Goal: Information Seeking & Learning: Learn about a topic

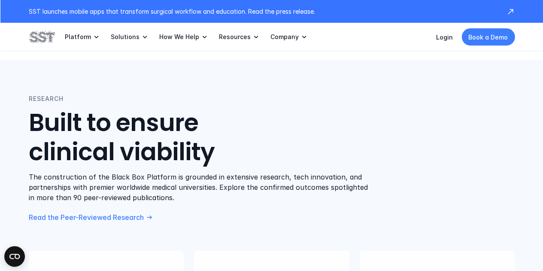
scroll to position [1356, 0]
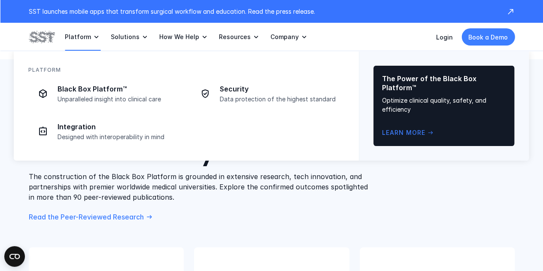
click at [80, 31] on link "Platform" at bounding box center [83, 37] width 36 height 28
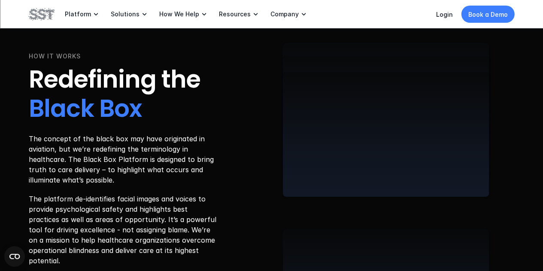
scroll to position [1561, 0]
click at [35, 142] on p "The concept of the black box may have originated in aviation, but we’re redefin…" at bounding box center [124, 160] width 190 height 52
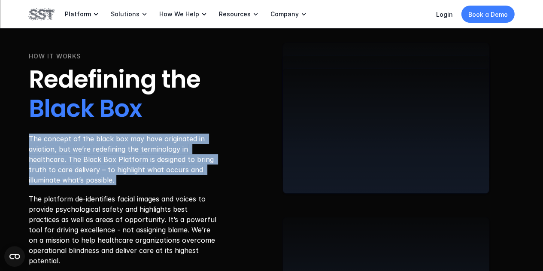
click at [35, 142] on p "The concept of the black box may have originated in aviation, but we’re redefin…" at bounding box center [124, 160] width 190 height 52
click at [39, 160] on p "The concept of the black box may have originated in aviation, but we’re redefin…" at bounding box center [124, 160] width 190 height 52
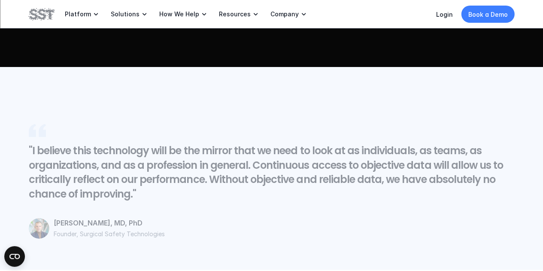
scroll to position [1888, 0]
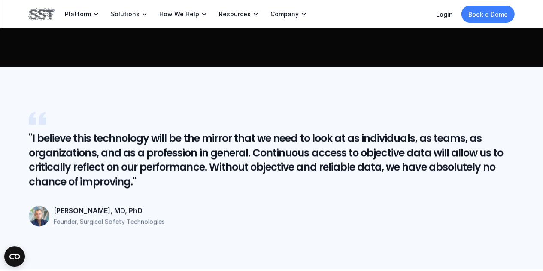
drag, startPoint x: 39, startPoint y: 160, endPoint x: 310, endPoint y: 123, distance: 274.2
click at [310, 123] on div at bounding box center [272, 117] width 486 height 17
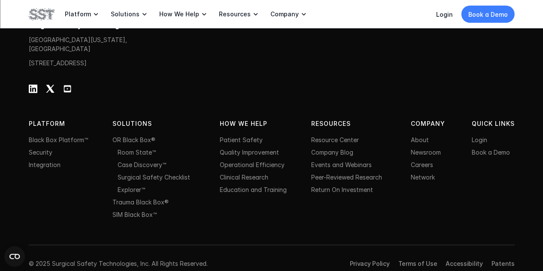
scroll to position [2830, 0]
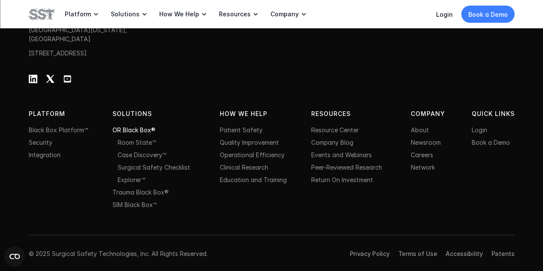
click at [140, 129] on link "OR Black Box®" at bounding box center [133, 129] width 43 height 7
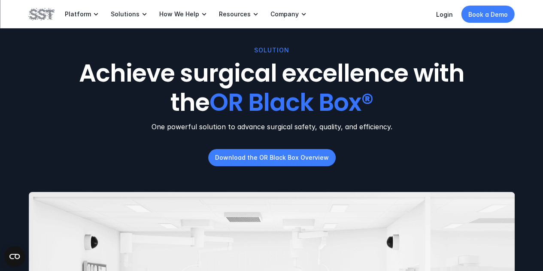
click at [39, 14] on img at bounding box center [42, 14] width 26 height 15
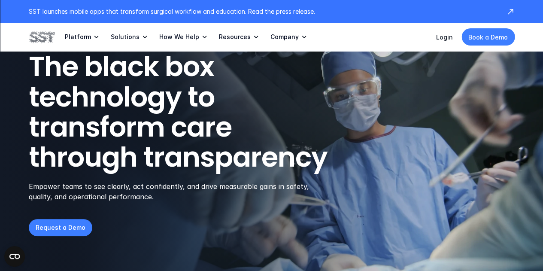
scroll to position [43, 0]
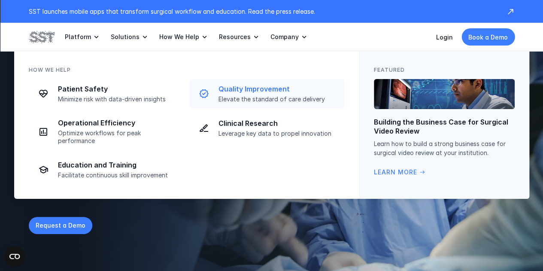
click at [279, 82] on link "Quality Improvement Elevate the standard of care delivery" at bounding box center [266, 93] width 155 height 29
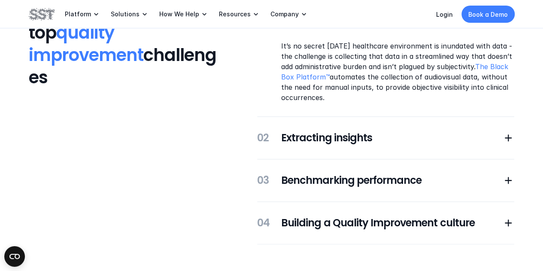
scroll to position [196, 0]
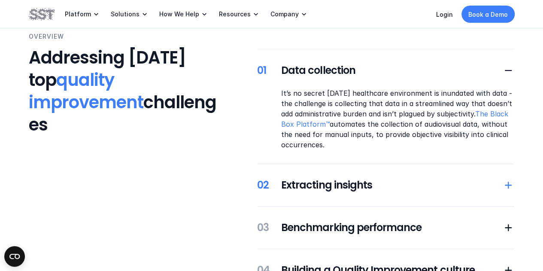
click at [317, 179] on h5 "Extracting insights" at bounding box center [391, 185] width 221 height 15
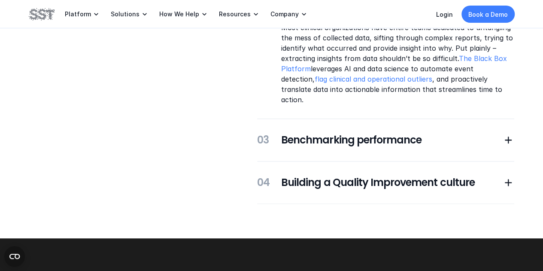
scroll to position [305, 0]
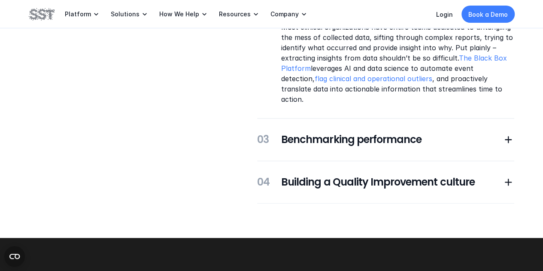
click at [343, 145] on div "01 Data collection 02 Extracting insights Most clinical organizations have enti…" at bounding box center [385, 71] width 257 height 263
click at [349, 132] on h5 "Benchmarking performance" at bounding box center [391, 139] width 221 height 15
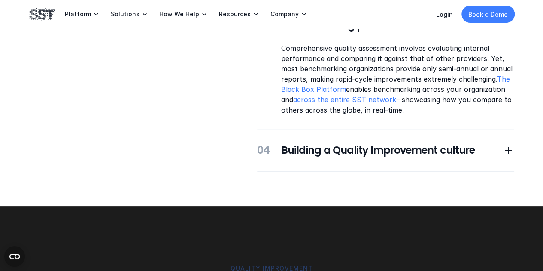
scroll to position [336, 0]
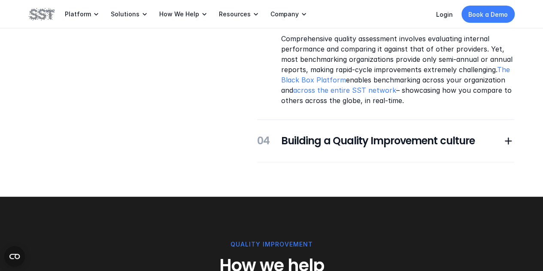
click at [351, 149] on div "01 Data collection 02 Extracting insights 03 Benchmarking performance Comprehen…" at bounding box center [385, 35] width 257 height 253
click at [355, 141] on h5 "Building a Quality Improvement culture" at bounding box center [391, 141] width 221 height 15
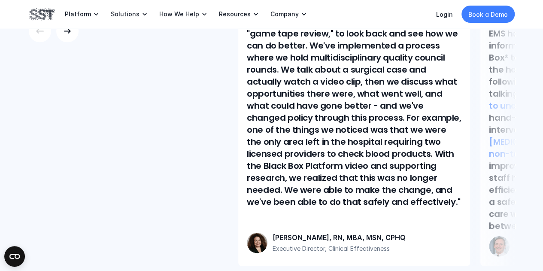
scroll to position [798, 0]
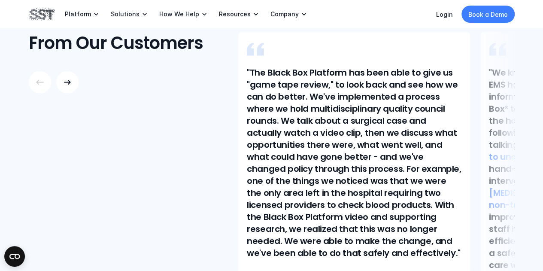
click at [477, 182] on div at bounding box center [492, 174] width 45 height 285
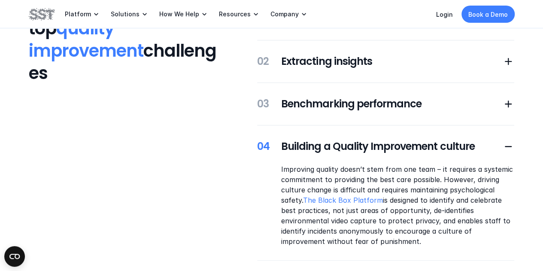
scroll to position [168, 0]
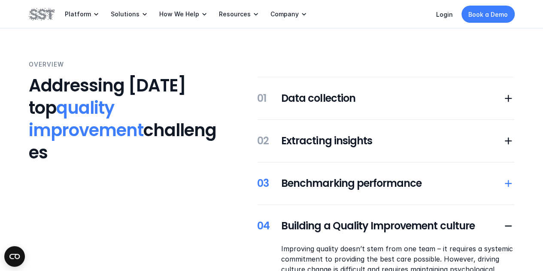
click at [410, 188] on h5 "Benchmarking performance" at bounding box center [391, 183] width 221 height 15
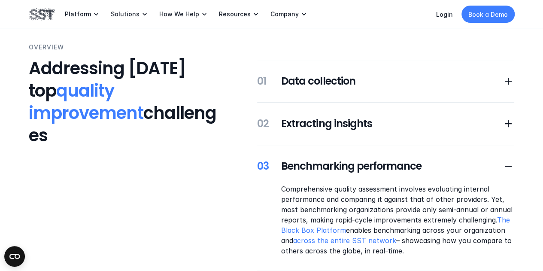
scroll to position [0, 0]
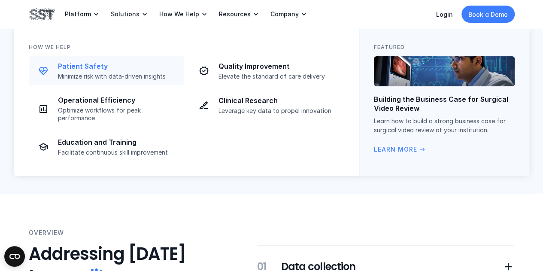
click at [142, 70] on p "Patient Safety" at bounding box center [118, 66] width 121 height 9
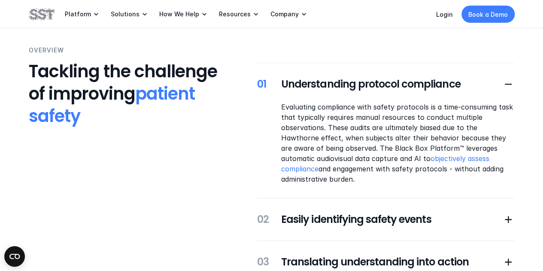
scroll to position [155, 0]
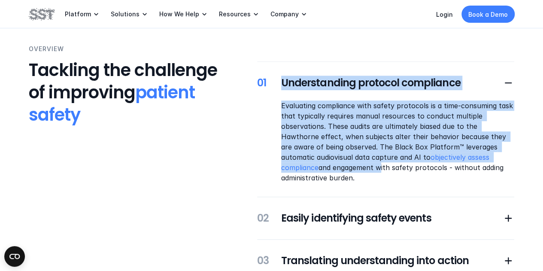
drag, startPoint x: 270, startPoint y: 94, endPoint x: 325, endPoint y: 164, distance: 89.3
click at [325, 164] on div "01 Understanding protocol compliance Evaluating compliance with safety protocol…" at bounding box center [385, 129] width 257 height 107
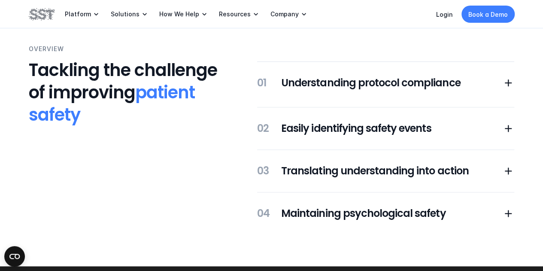
click at [325, 164] on h5 "Translating understanding into action" at bounding box center [391, 171] width 221 height 15
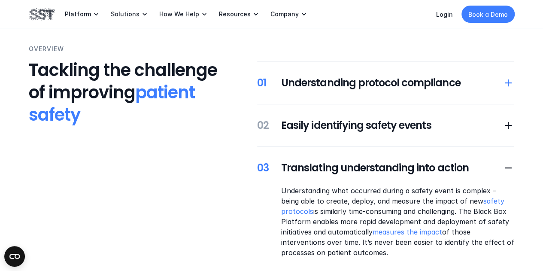
click at [360, 80] on h5 "Understanding protocol compliance" at bounding box center [391, 83] width 221 height 15
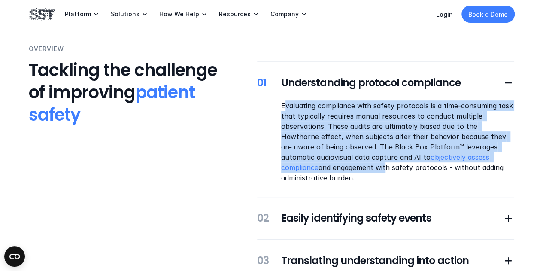
drag, startPoint x: 283, startPoint y: 101, endPoint x: 331, endPoint y: 172, distance: 85.6
click at [331, 172] on p "Evaluating compliance with safety protocols is a time-consuming task that typic…" at bounding box center [397, 141] width 233 height 82
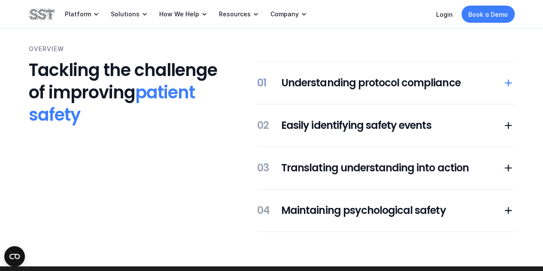
click at [324, 85] on h5 "Understanding protocol compliance" at bounding box center [391, 83] width 221 height 15
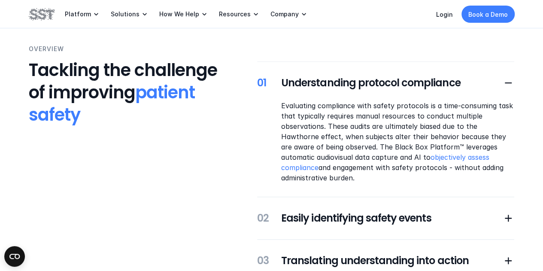
drag, startPoint x: 282, startPoint y: 100, endPoint x: 326, endPoint y: 182, distance: 93.7
click at [326, 182] on div "01 Understanding protocol compliance Evaluating compliance with safety protocol…" at bounding box center [385, 192] width 257 height 263
copy p "Evaluating compliance with safety protocols is a time-consuming task that typic…"
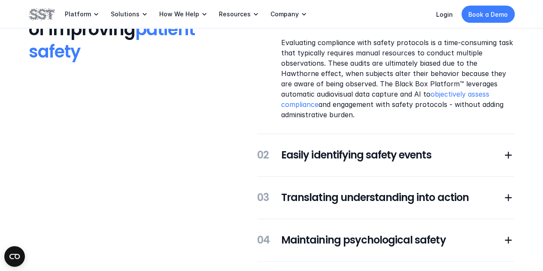
scroll to position [285, 0]
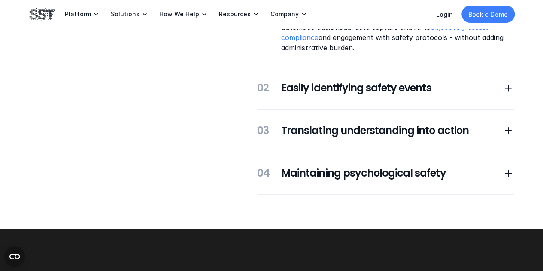
click at [373, 137] on div "01 Understanding protocol compliance Evaluating compliance with safety protocol…" at bounding box center [385, 62] width 257 height 263
click at [374, 130] on h5 "Translating understanding into action" at bounding box center [391, 130] width 221 height 15
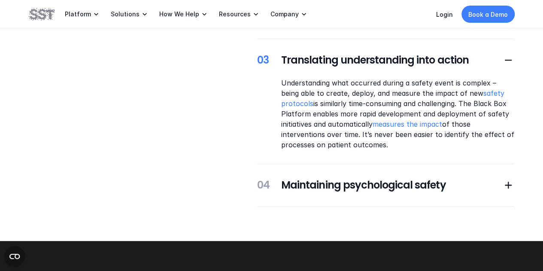
scroll to position [252, 0]
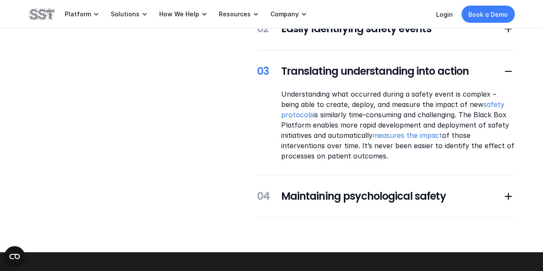
drag, startPoint x: 282, startPoint y: 92, endPoint x: 343, endPoint y: 156, distance: 88.3
click at [343, 156] on p "Understanding what occurred during a safety event is complex – being able to cr…" at bounding box center [397, 125] width 233 height 72
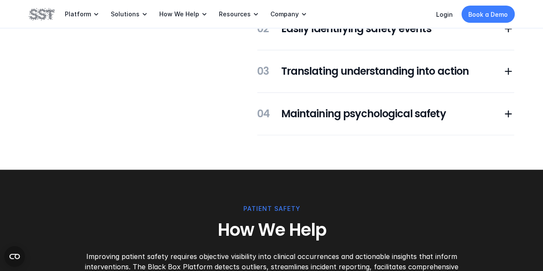
click at [319, 83] on div "01 Understanding protocol compliance 03 Translating understanding into action 0…" at bounding box center [385, 50] width 257 height 170
click at [318, 72] on h5 "Translating understanding into action" at bounding box center [391, 71] width 221 height 15
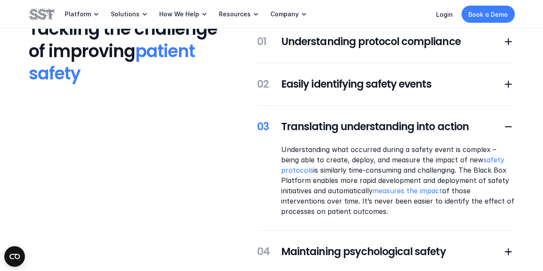
scroll to position [196, 0]
drag, startPoint x: 279, startPoint y: 150, endPoint x: 350, endPoint y: 211, distance: 93.5
click at [350, 211] on div "Understanding what occurred during a safety event is complex – being able to cr…" at bounding box center [385, 181] width 257 height 72
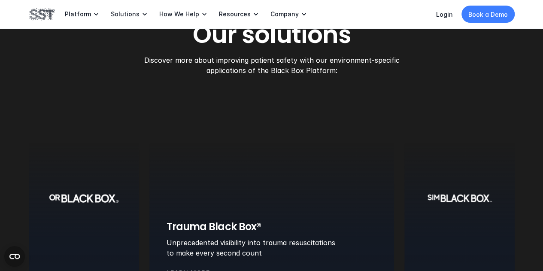
scroll to position [1053, 0]
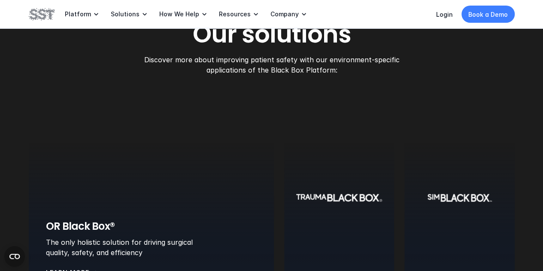
click at [121, 173] on div at bounding box center [151, 197] width 245 height 193
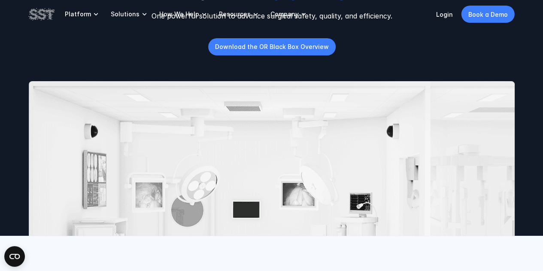
scroll to position [115, 0]
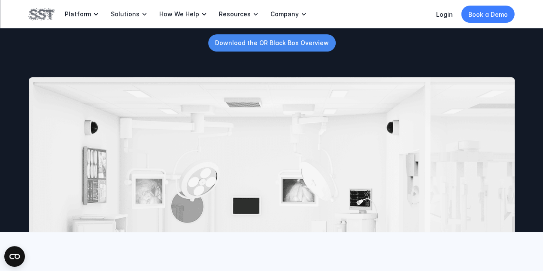
click at [270, 47] on p "Download the OR Black Box Overview" at bounding box center [272, 42] width 114 height 9
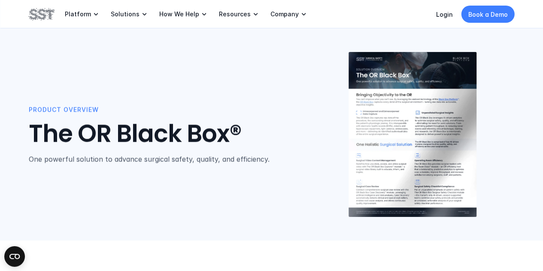
click at [375, 127] on img at bounding box center [413, 134] width 128 height 165
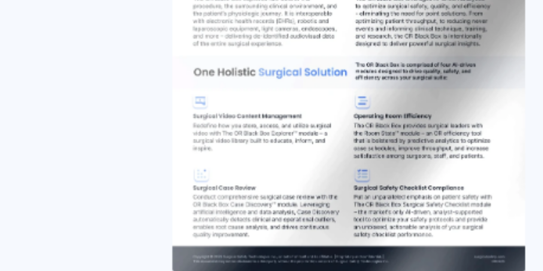
click at [467, 187] on img at bounding box center [413, 134] width 128 height 165
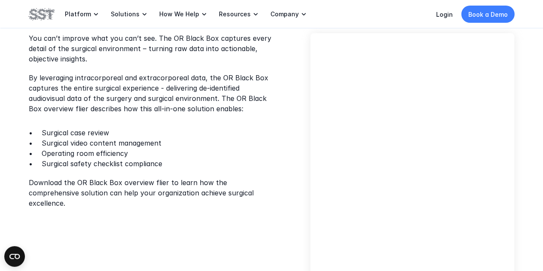
scroll to position [248, 0]
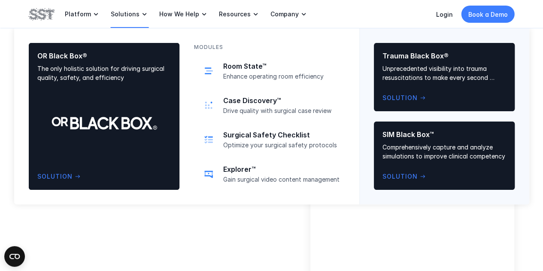
click at [133, 11] on p "Solutions" at bounding box center [125, 14] width 29 height 8
click at [122, 14] on p "Solutions" at bounding box center [125, 14] width 29 height 8
click at [122, 16] on p "Solutions" at bounding box center [125, 14] width 29 height 8
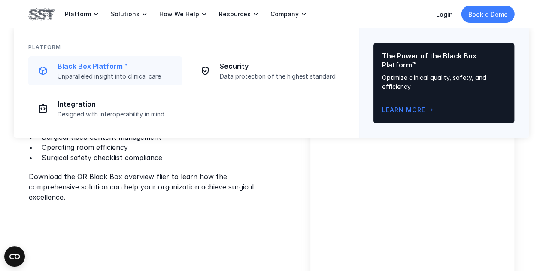
click at [104, 58] on link "Black Box Platform™ Unparalleled insight into clinical care" at bounding box center [105, 70] width 154 height 29
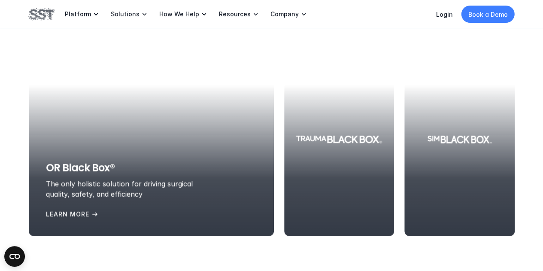
scroll to position [963, 0]
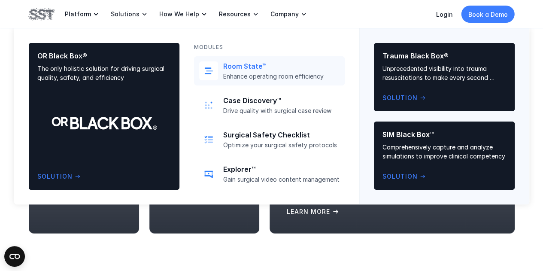
click at [230, 71] on div "Room State™ Enhance operating room efficiency" at bounding box center [281, 71] width 116 height 18
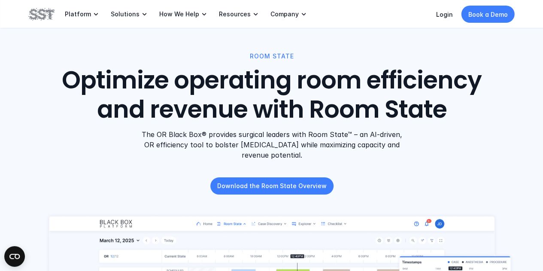
click at [234, 133] on p "The OR Black Box® provides surgical leaders with Room State™ – an AI-driven, OR…" at bounding box center [271, 144] width 262 height 31
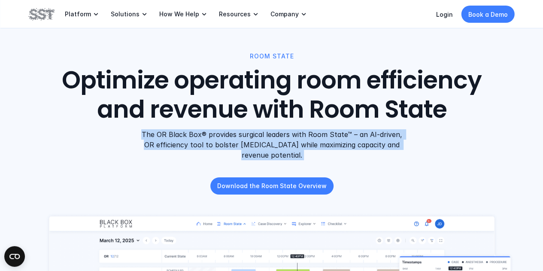
click at [234, 133] on p "The OR Black Box® provides surgical leaders with Room State™ – an AI-driven, OR…" at bounding box center [271, 144] width 262 height 31
click at [237, 140] on p "The OR Black Box® provides surgical leaders with Room State™ – an AI-driven, OR…" at bounding box center [271, 144] width 262 height 31
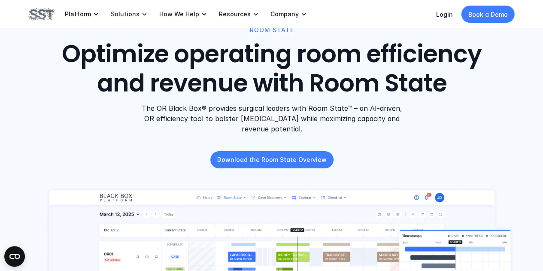
scroll to position [27, 0]
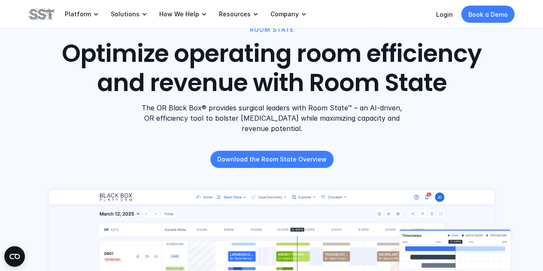
click at [265, 127] on p "The OR Black Box® provides surgical leaders with Room State™ – an AI-driven, OR…" at bounding box center [271, 118] width 262 height 31
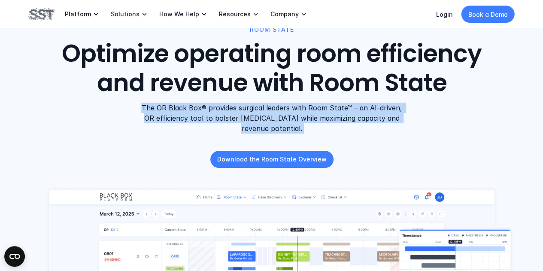
drag, startPoint x: 265, startPoint y: 127, endPoint x: 281, endPoint y: 131, distance: 16.7
click at [281, 131] on p "The OR Black Box® provides surgical leaders with Room State™ – an AI-driven, OR…" at bounding box center [271, 118] width 262 height 31
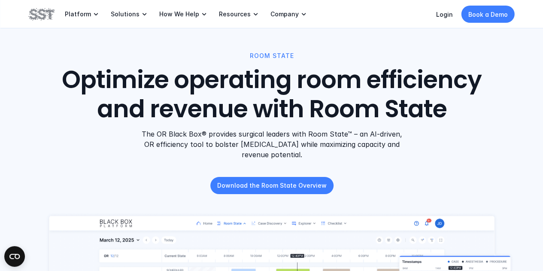
scroll to position [0, 0]
